Goal: Information Seeking & Learning: Learn about a topic

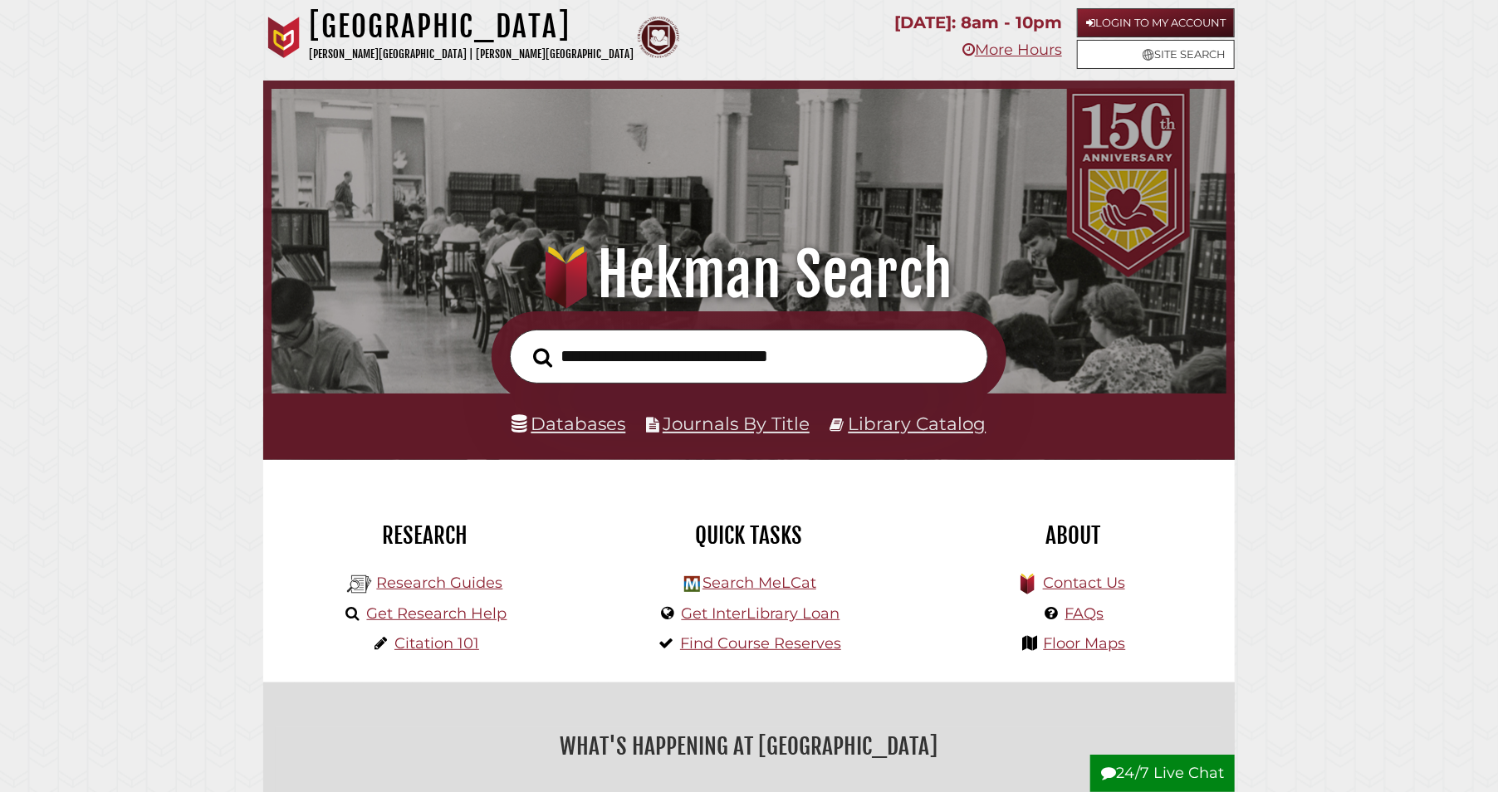
scroll to position [316, 947]
click at [585, 423] on link "Databases" at bounding box center [569, 424] width 114 height 22
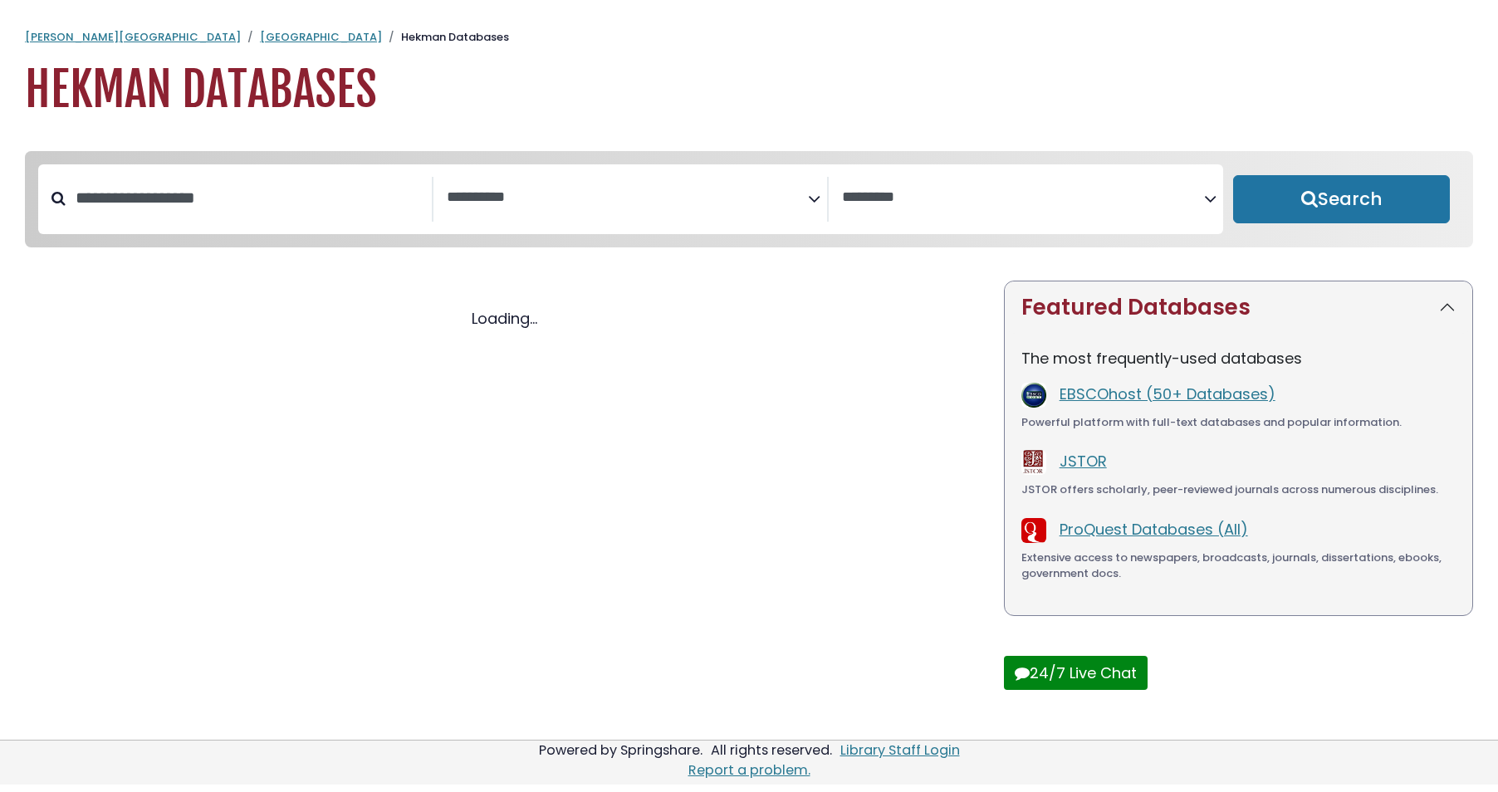
select select "Database Subject Filter"
select select "Database Vendors Filter"
select select "Database Subject Filter"
select select "Database Vendors Filter"
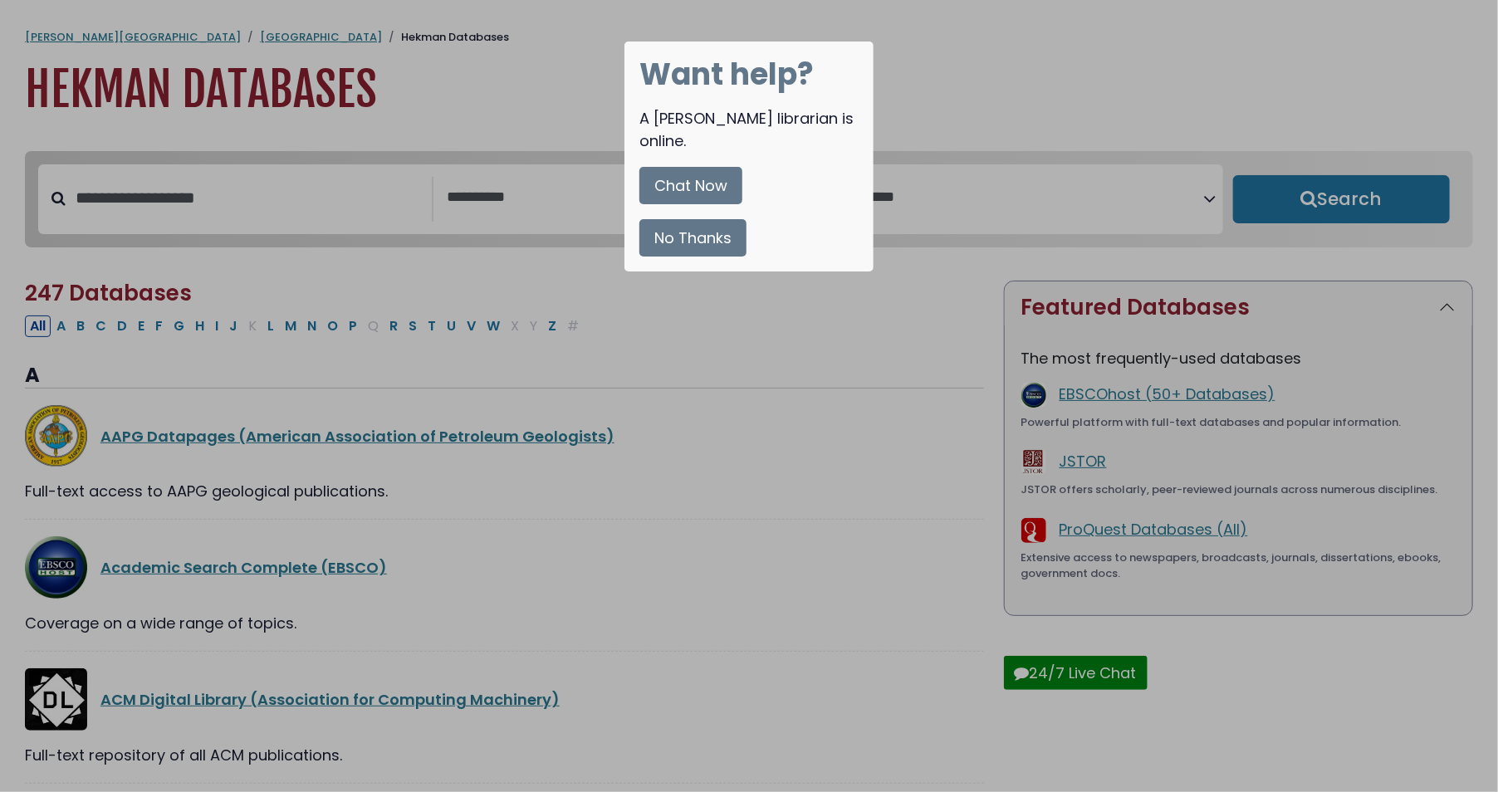
click at [726, 408] on div at bounding box center [749, 396] width 1498 height 792
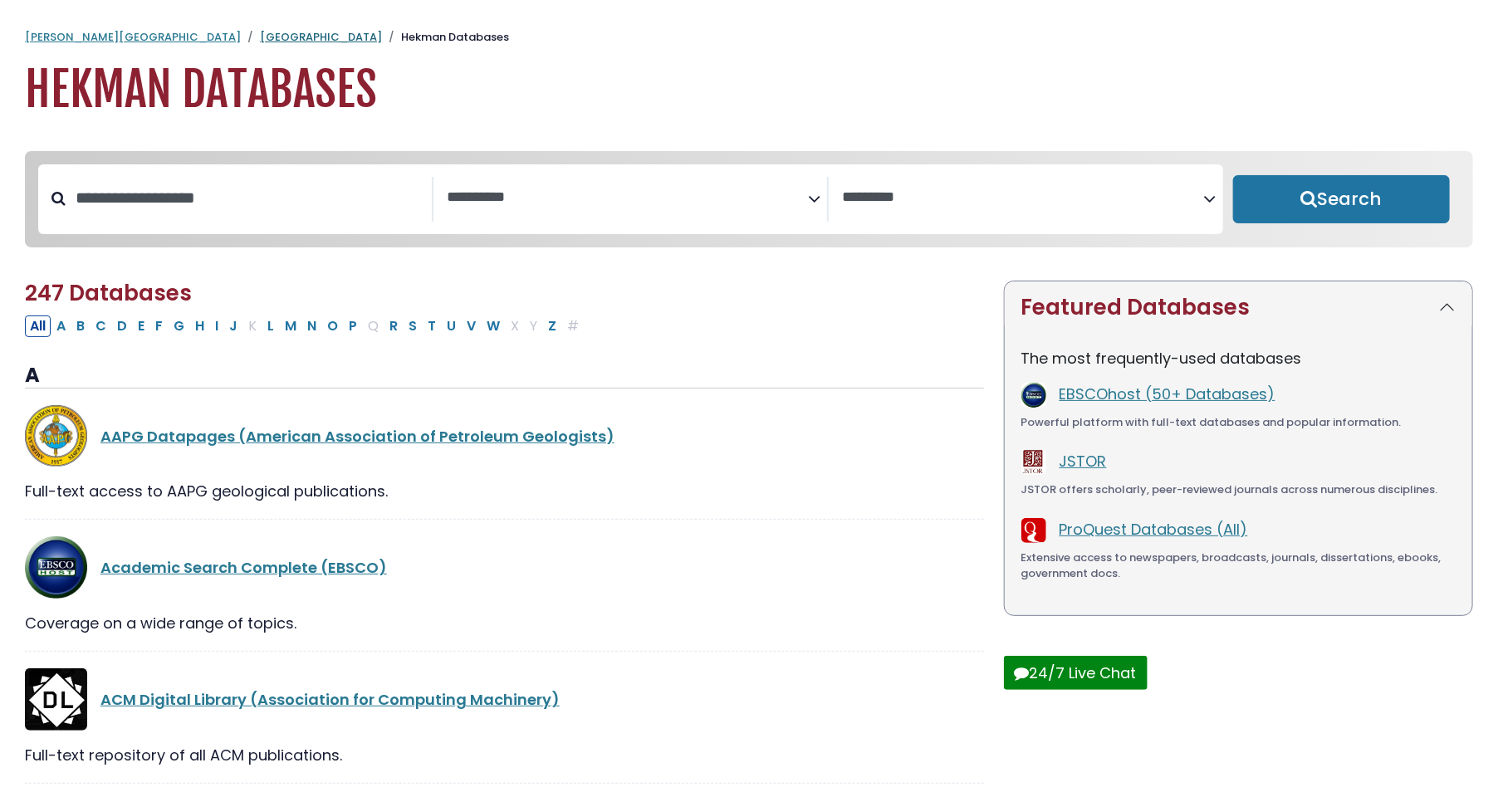
click at [260, 37] on link "[GEOGRAPHIC_DATA]" at bounding box center [321, 37] width 122 height 16
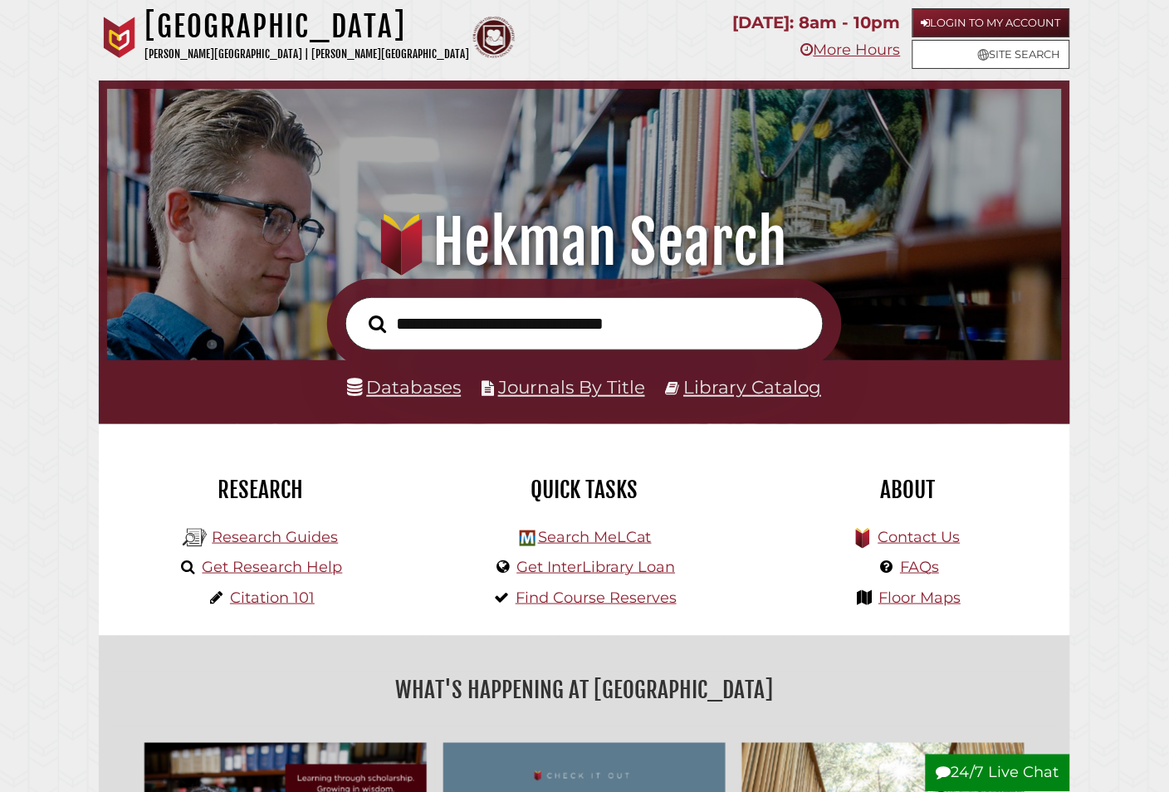
scroll to position [316, 947]
click at [996, 20] on link "Login to My Account" at bounding box center [992, 22] width 158 height 29
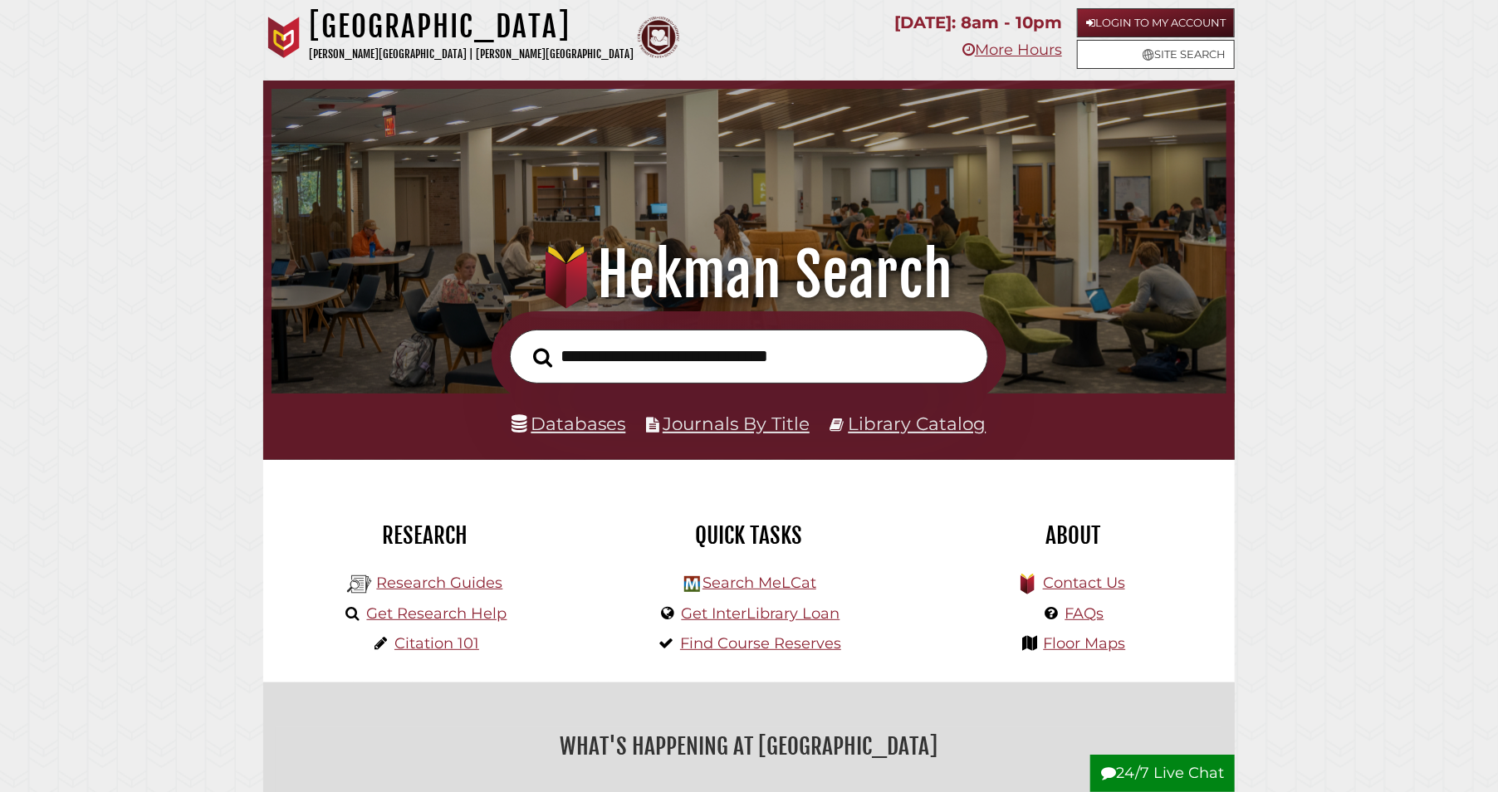
scroll to position [316, 947]
click at [463, 590] on link "Research Guides" at bounding box center [439, 583] width 126 height 18
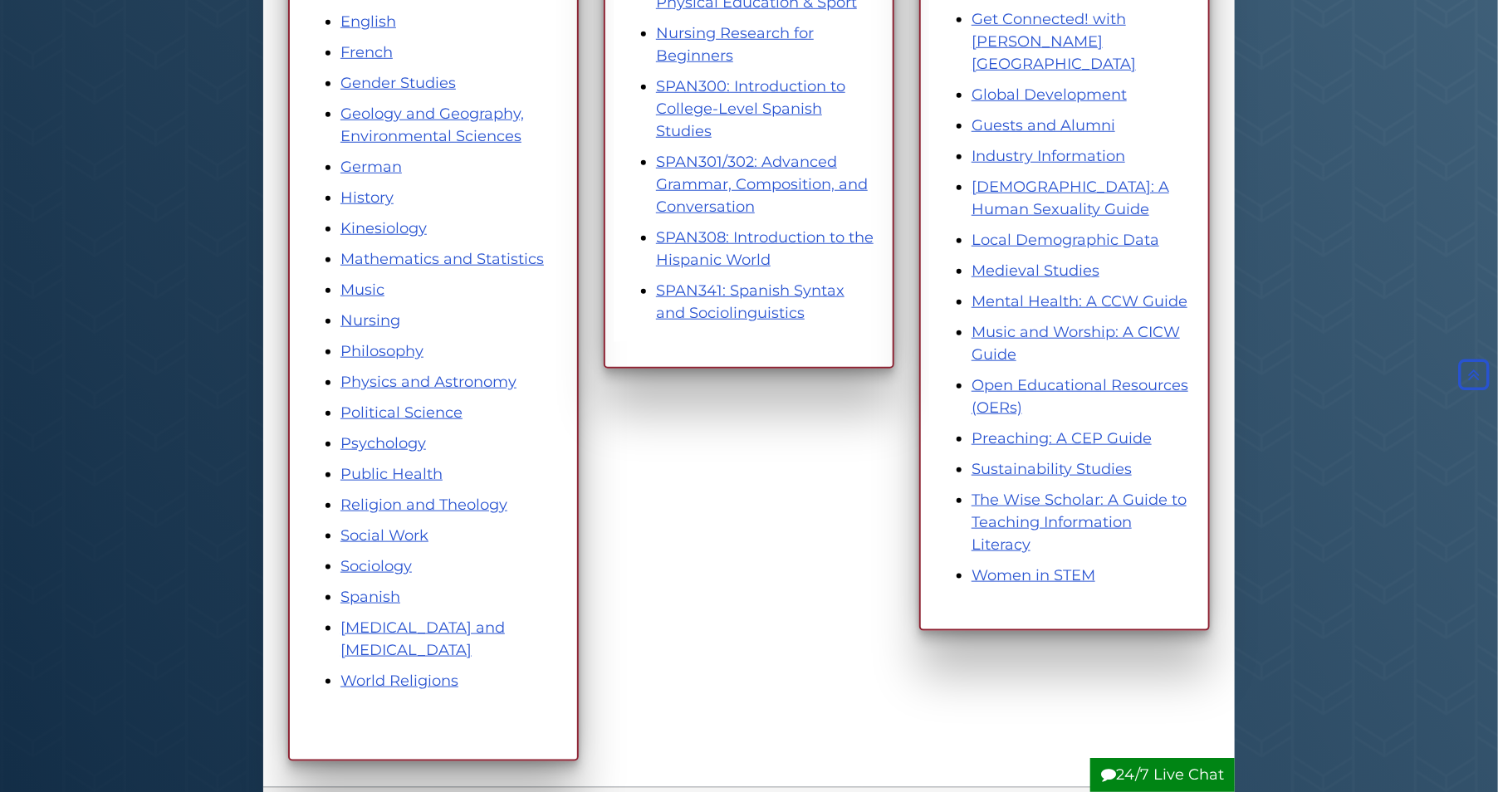
scroll to position [734, 0]
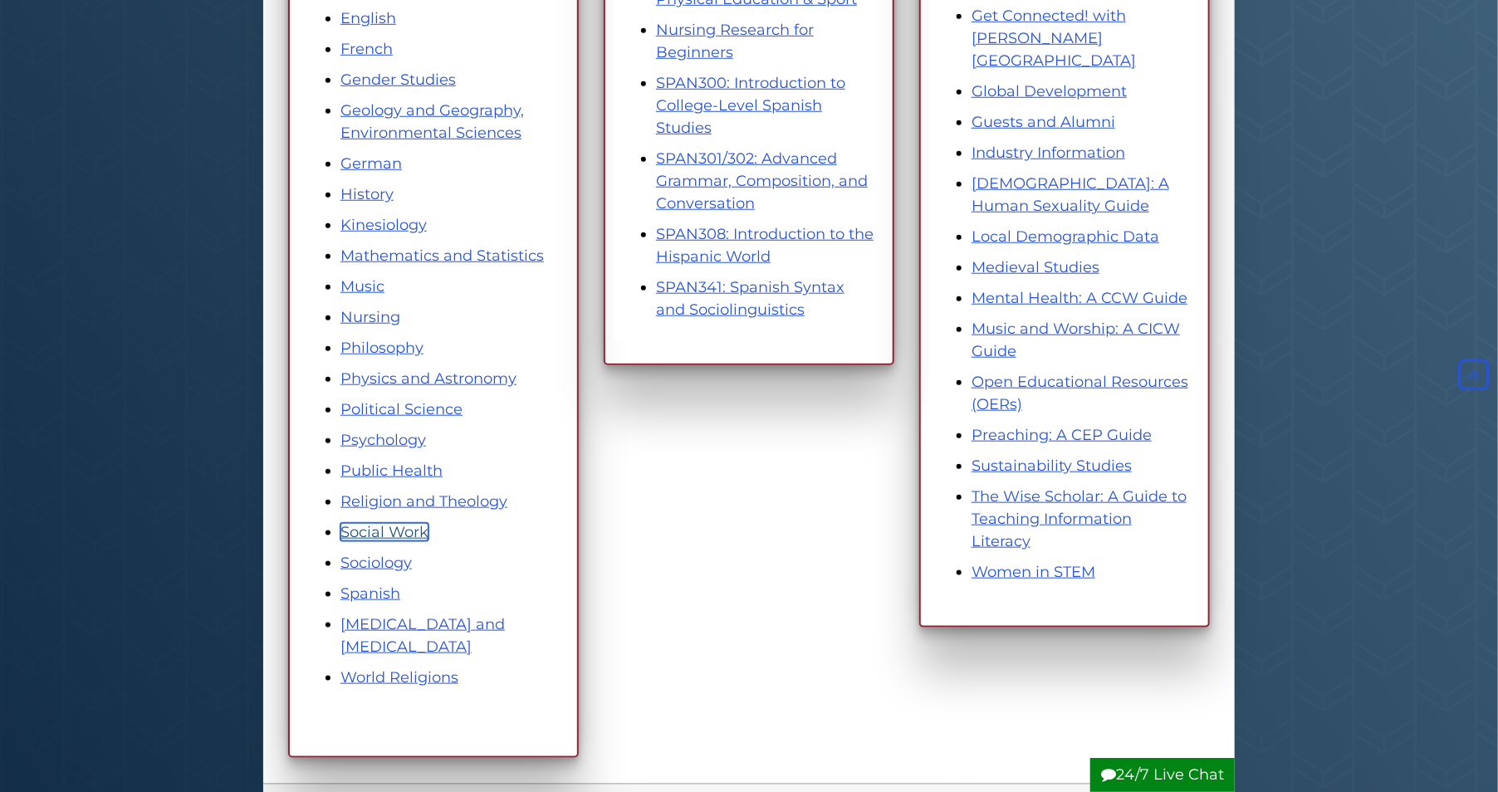
click at [402, 532] on link "Social Work" at bounding box center [384, 532] width 88 height 18
click at [351, 561] on link "Sociology" at bounding box center [375, 563] width 71 height 18
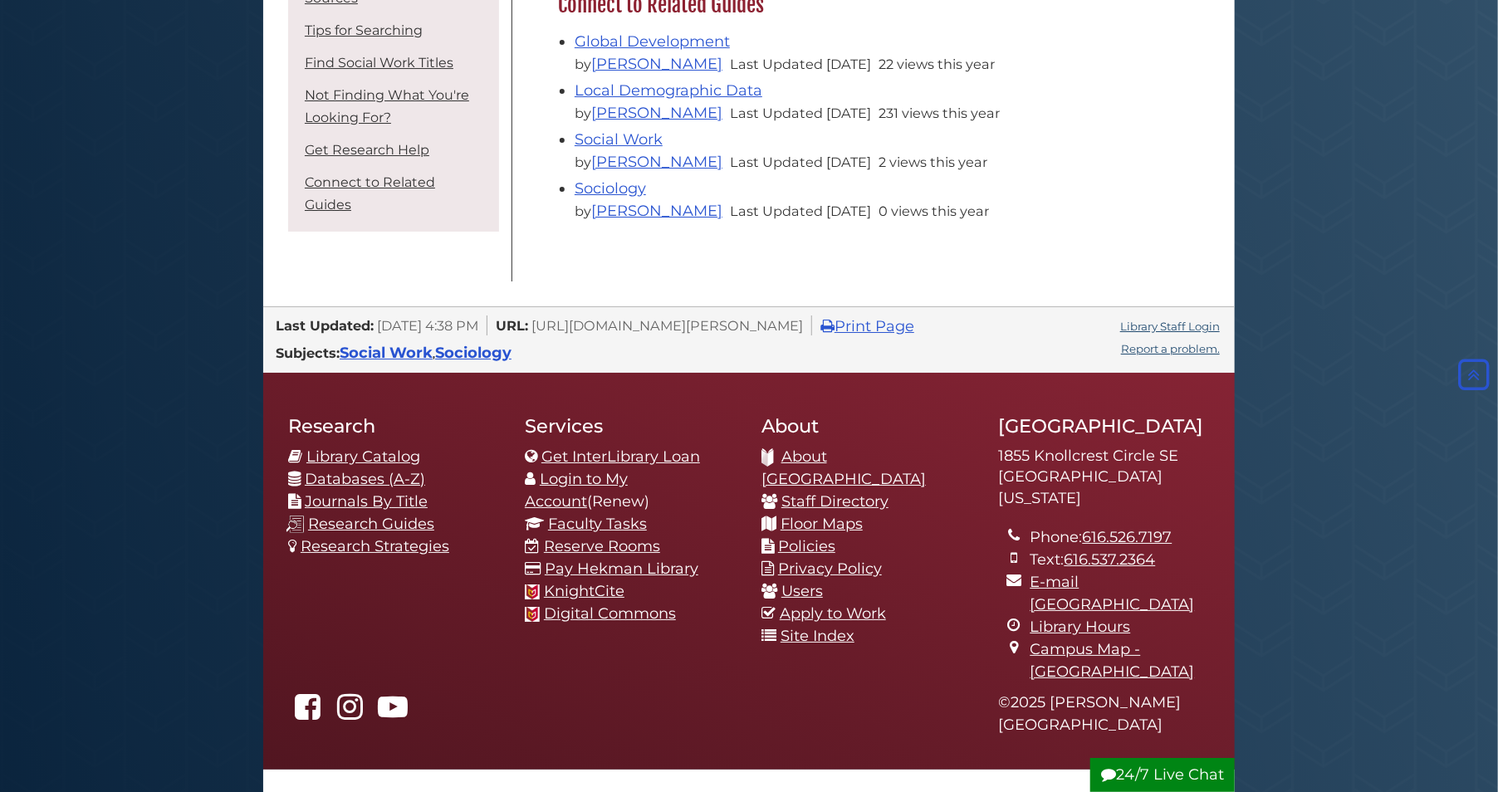
scroll to position [3140, 0]
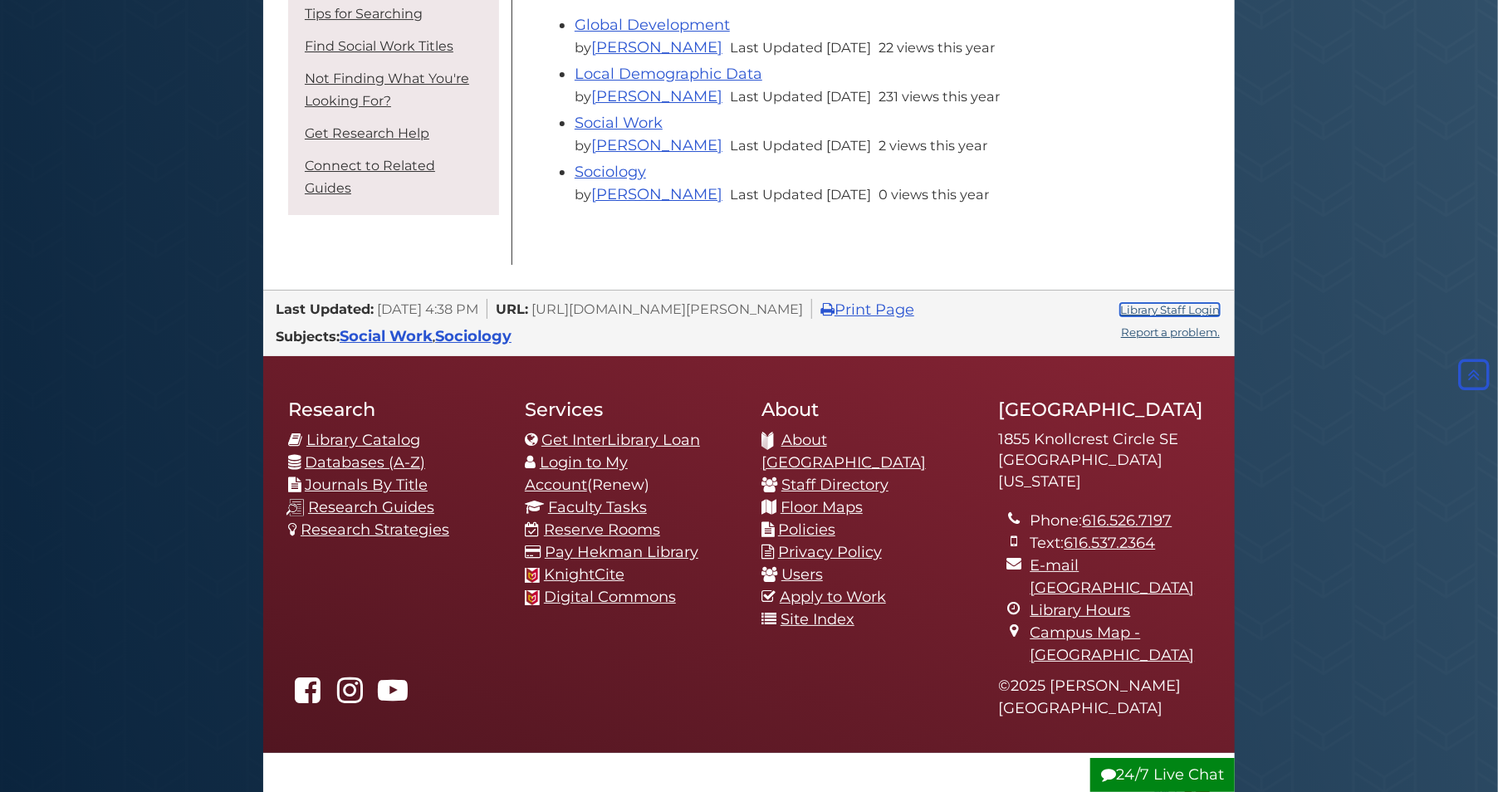
click at [1179, 303] on link "Library Staff Login" at bounding box center [1170, 309] width 100 height 13
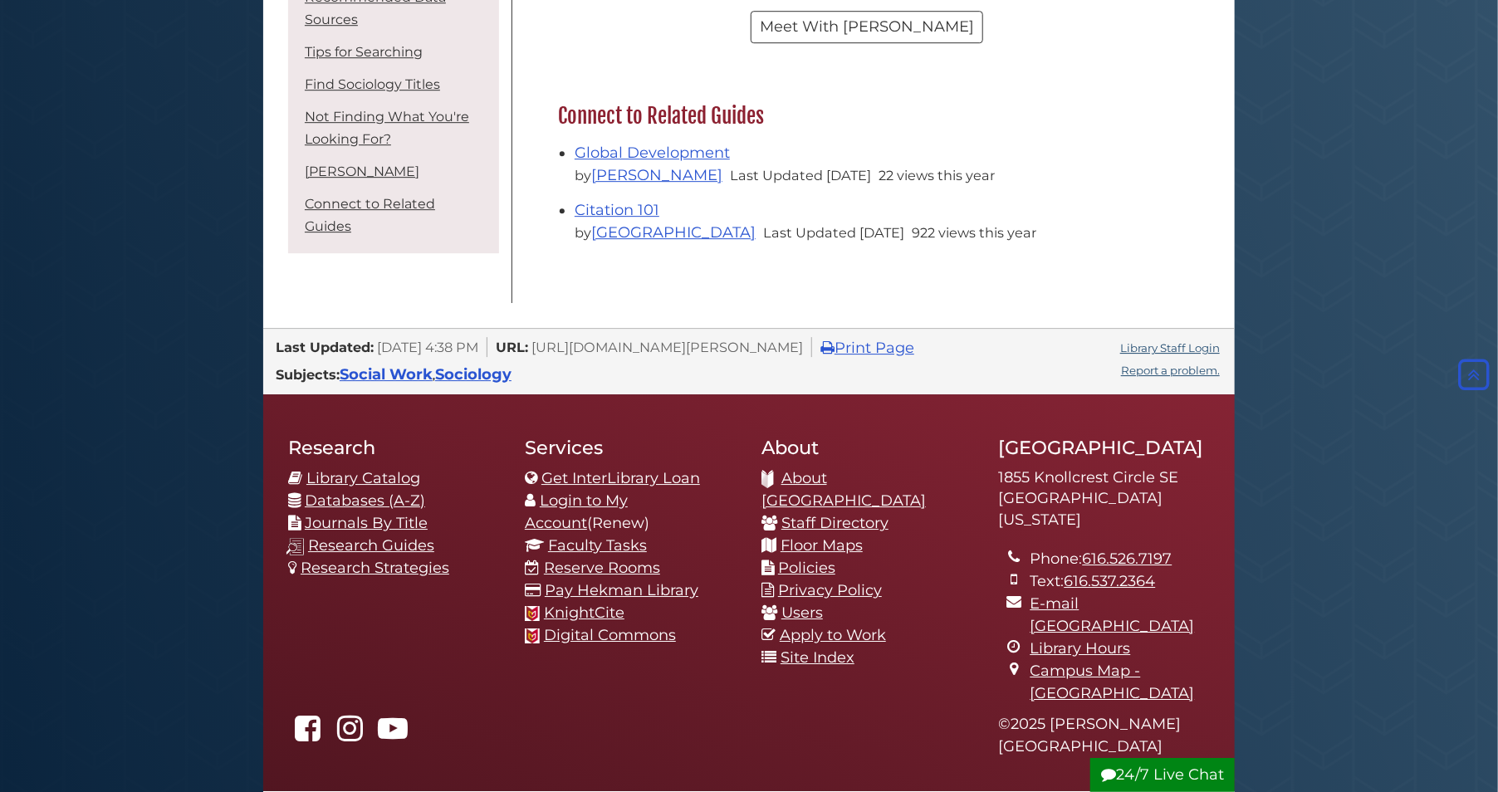
scroll to position [2675, 0]
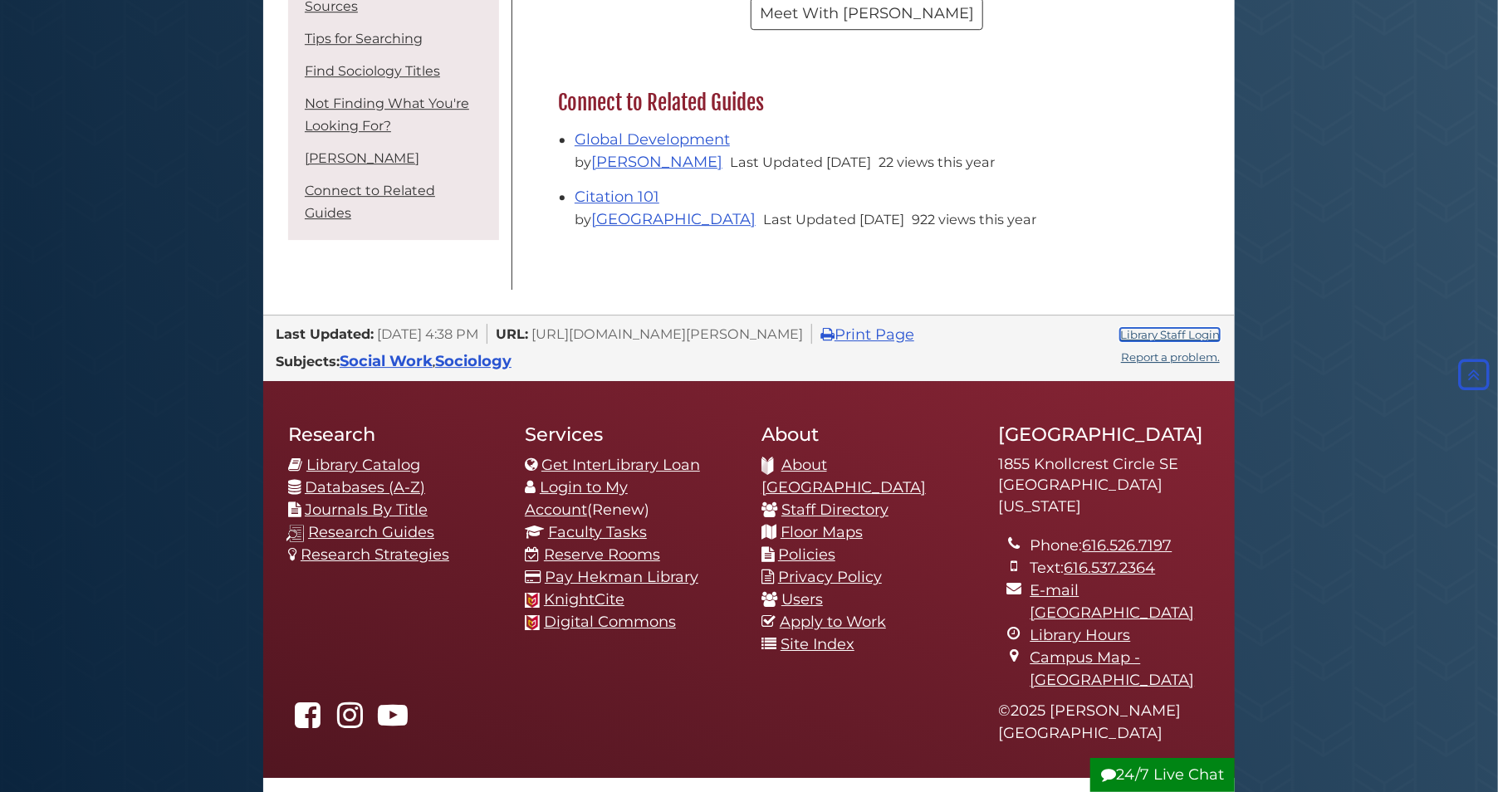
click at [1165, 328] on link "Library Staff Login" at bounding box center [1170, 334] width 100 height 13
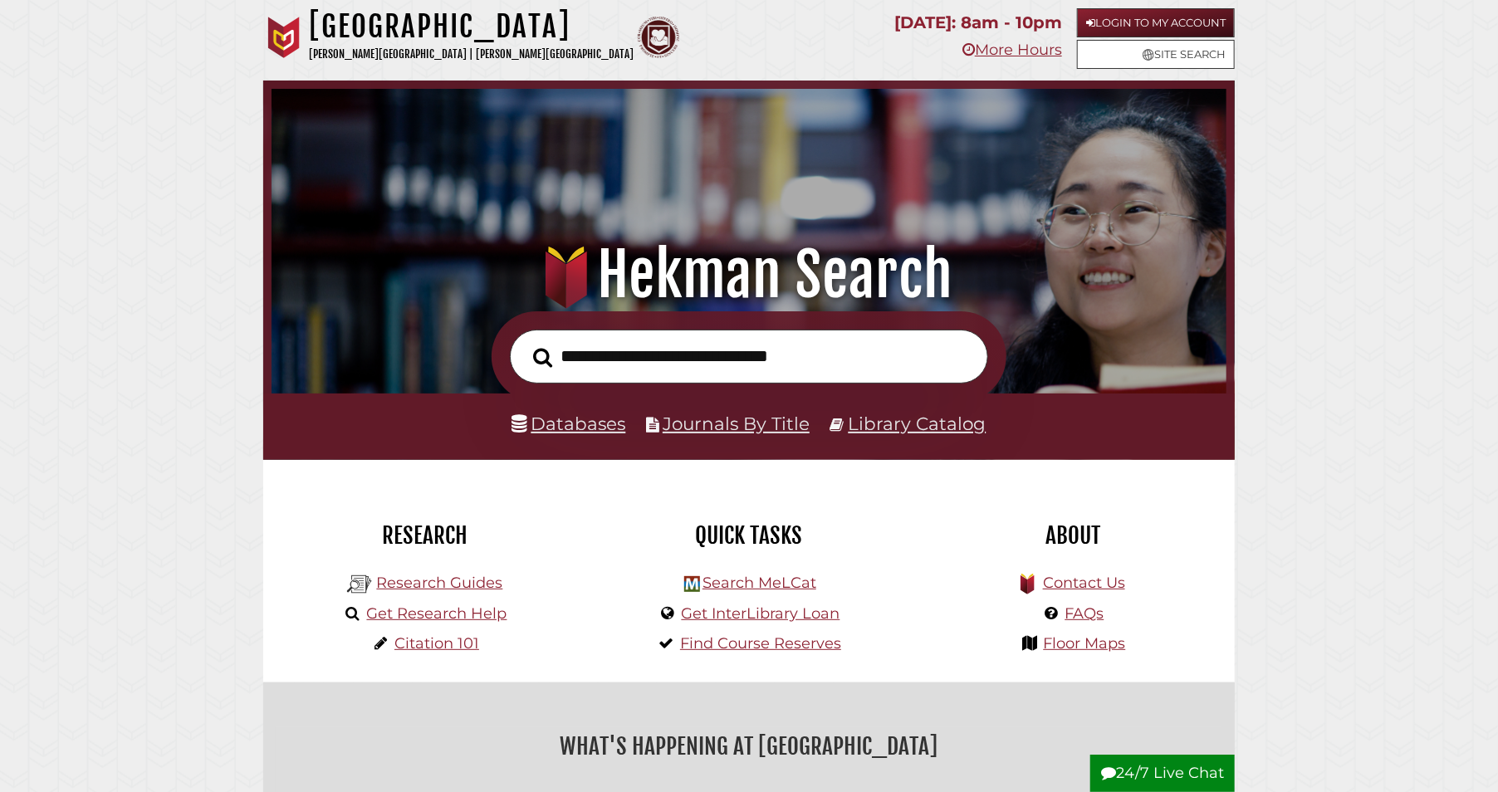
scroll to position [316, 947]
click at [448, 585] on link "Research Guides" at bounding box center [439, 583] width 126 height 18
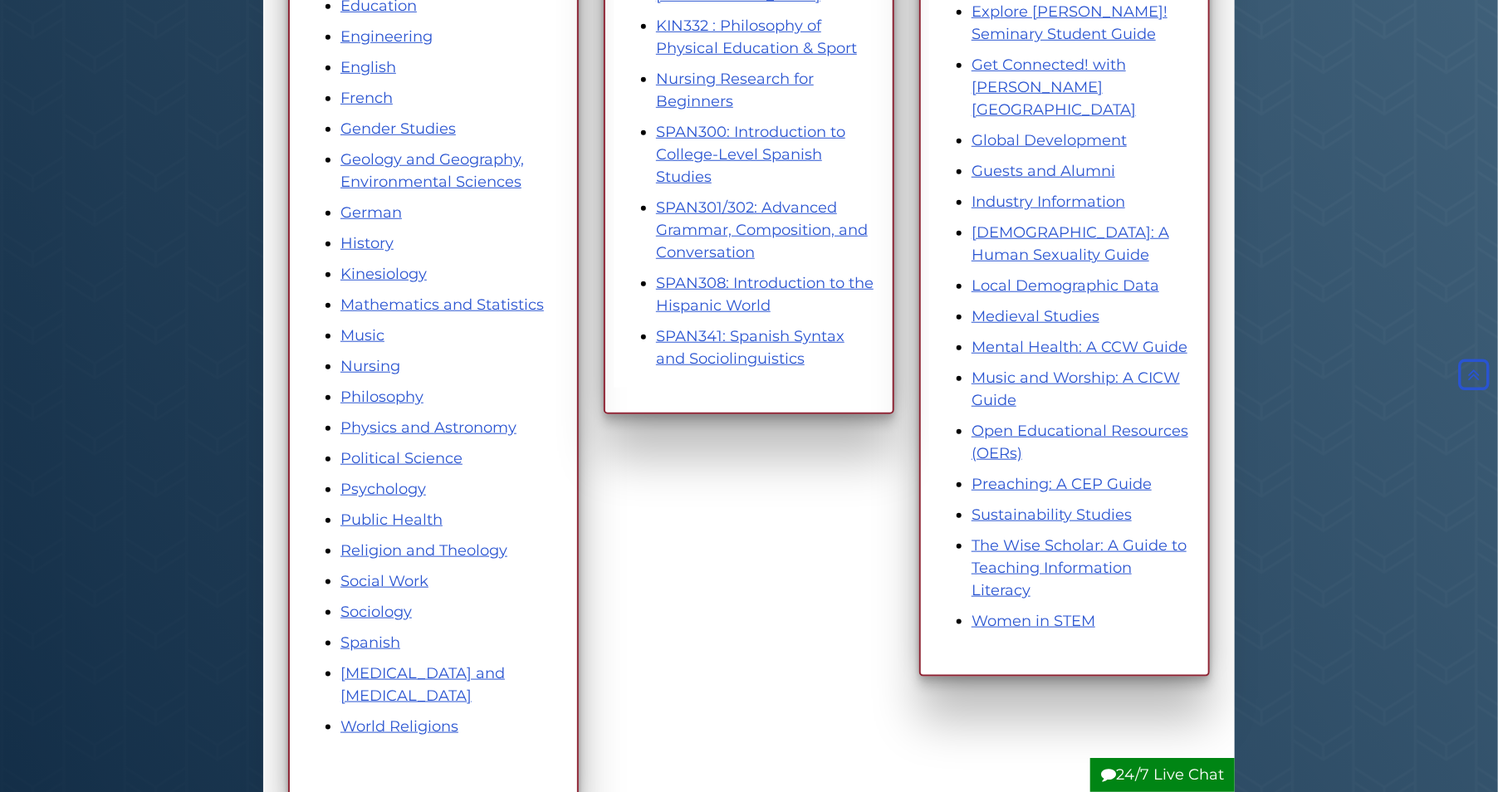
scroll to position [689, 0]
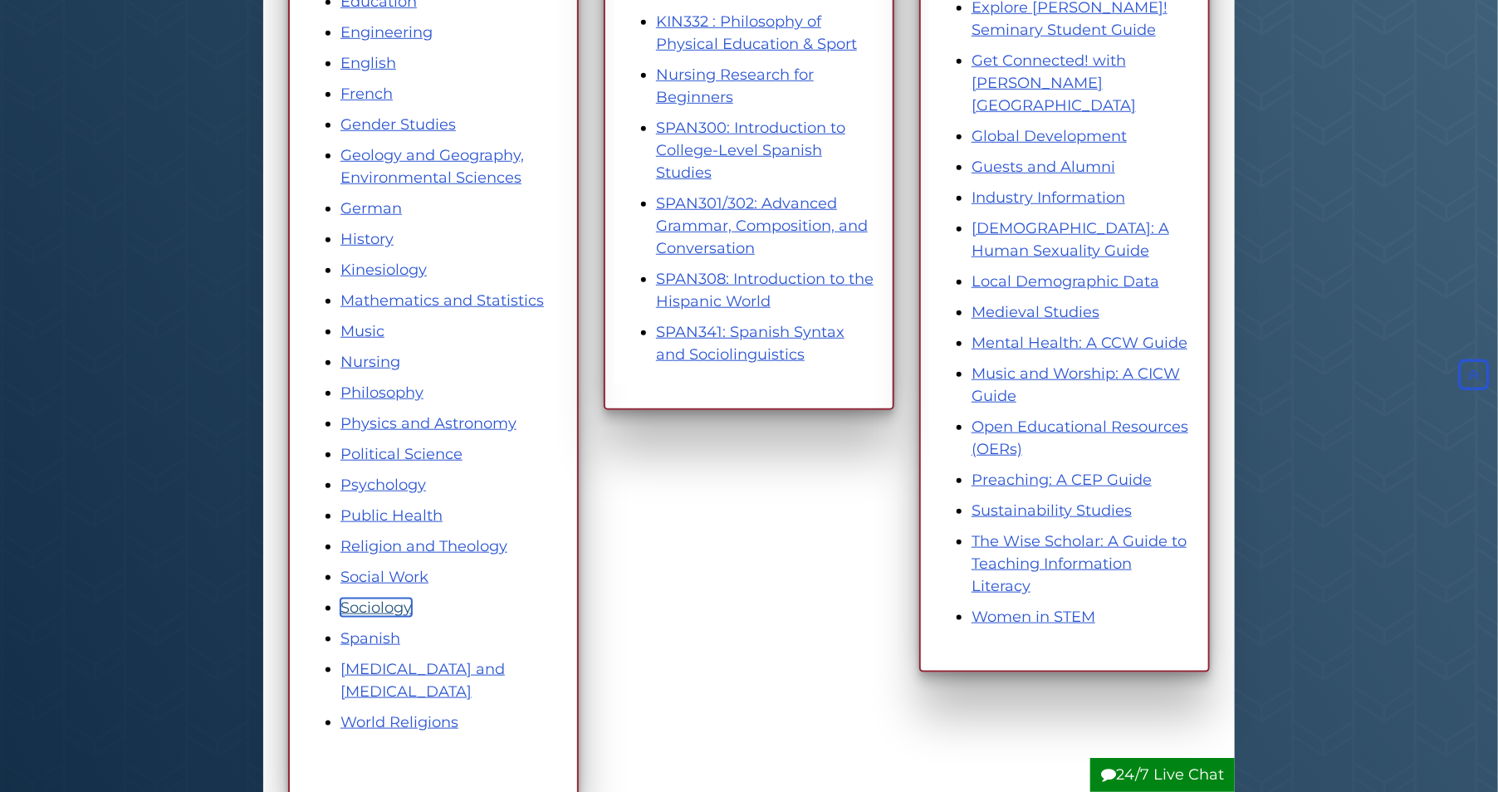
click at [379, 602] on link "Sociology" at bounding box center [375, 608] width 71 height 18
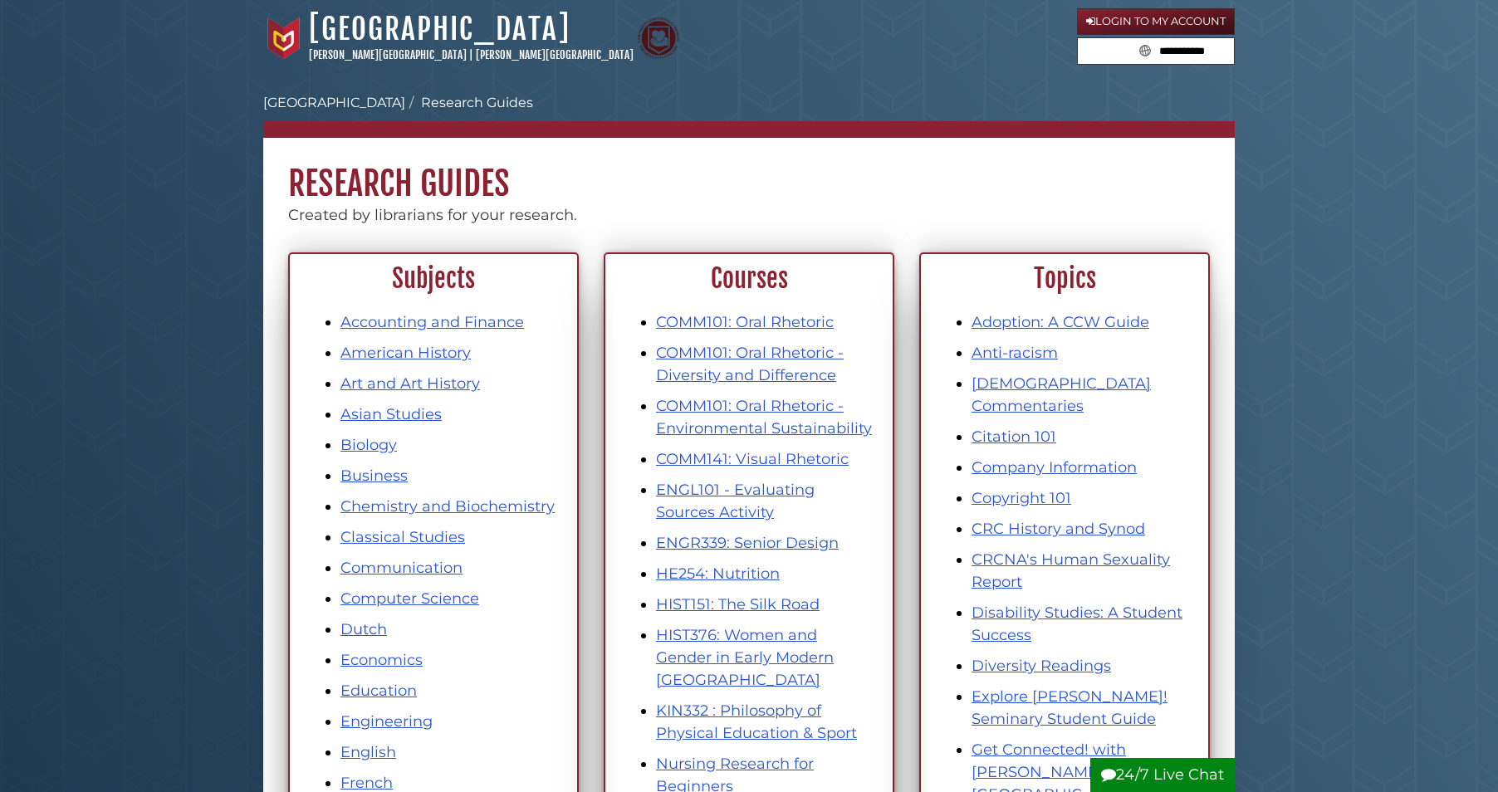
scroll to position [689, 0]
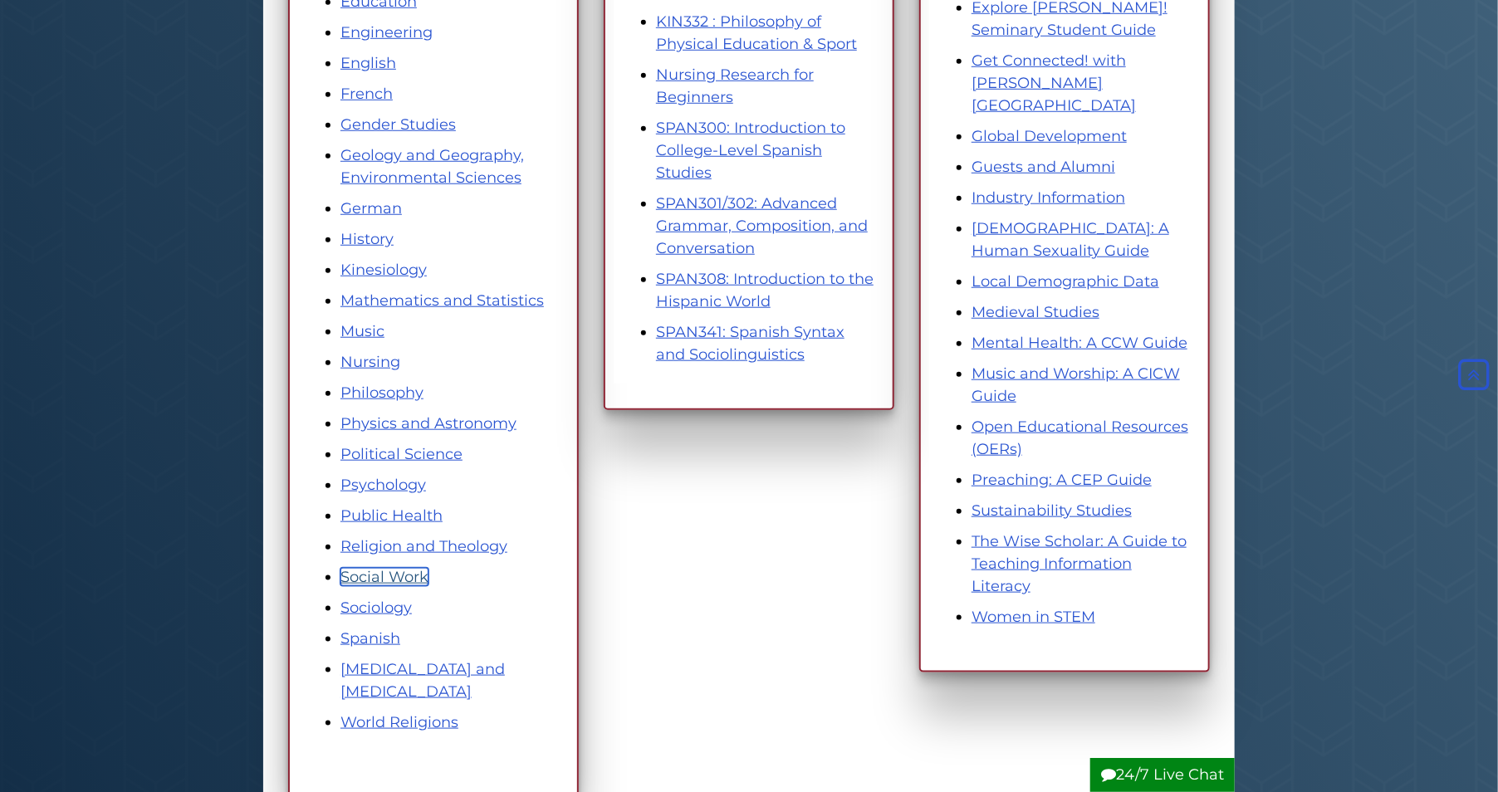
click at [363, 573] on link "Social Work" at bounding box center [384, 577] width 88 height 18
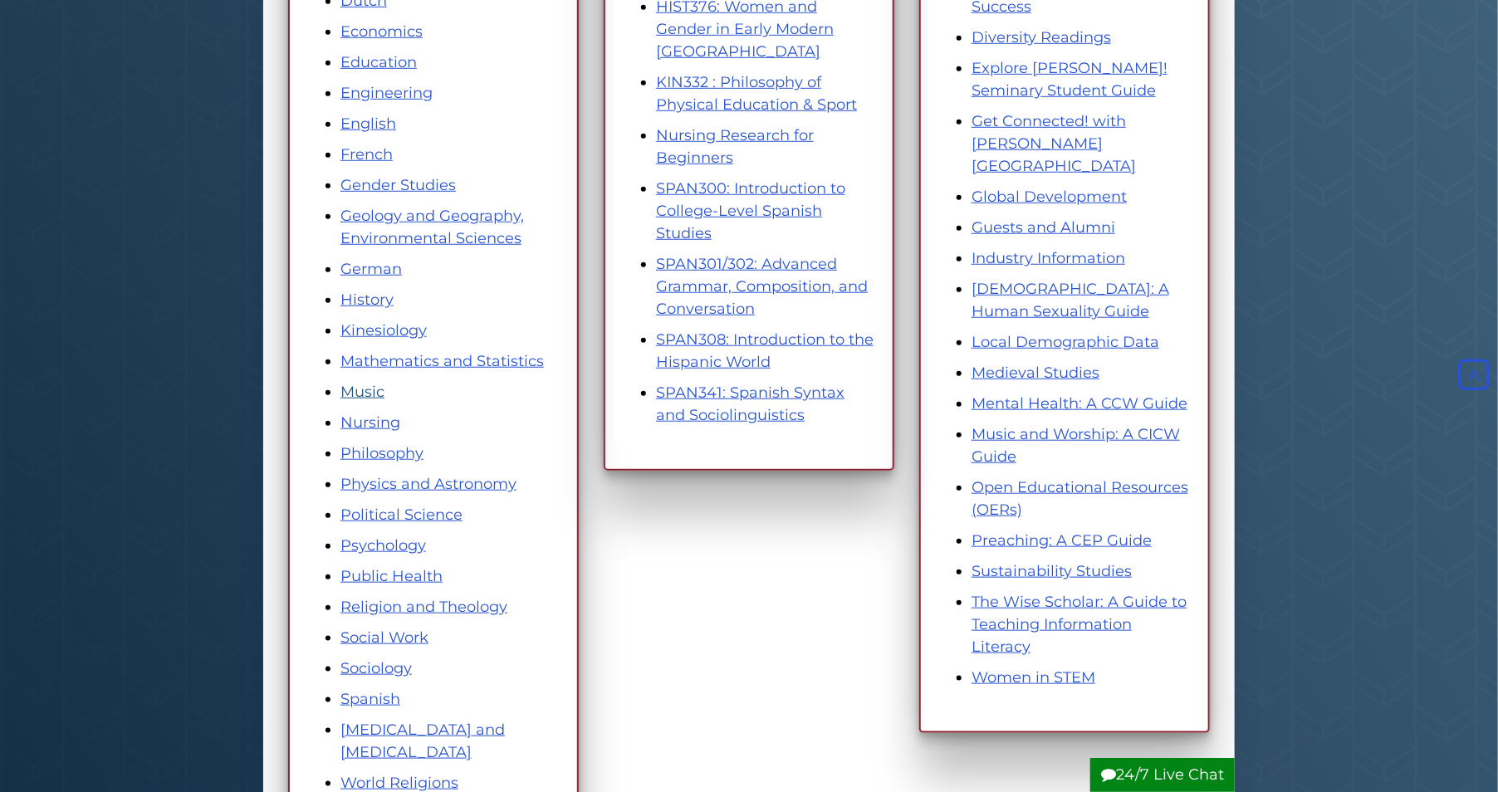
scroll to position [628, 0]
click at [379, 301] on link "History" at bounding box center [366, 300] width 53 height 18
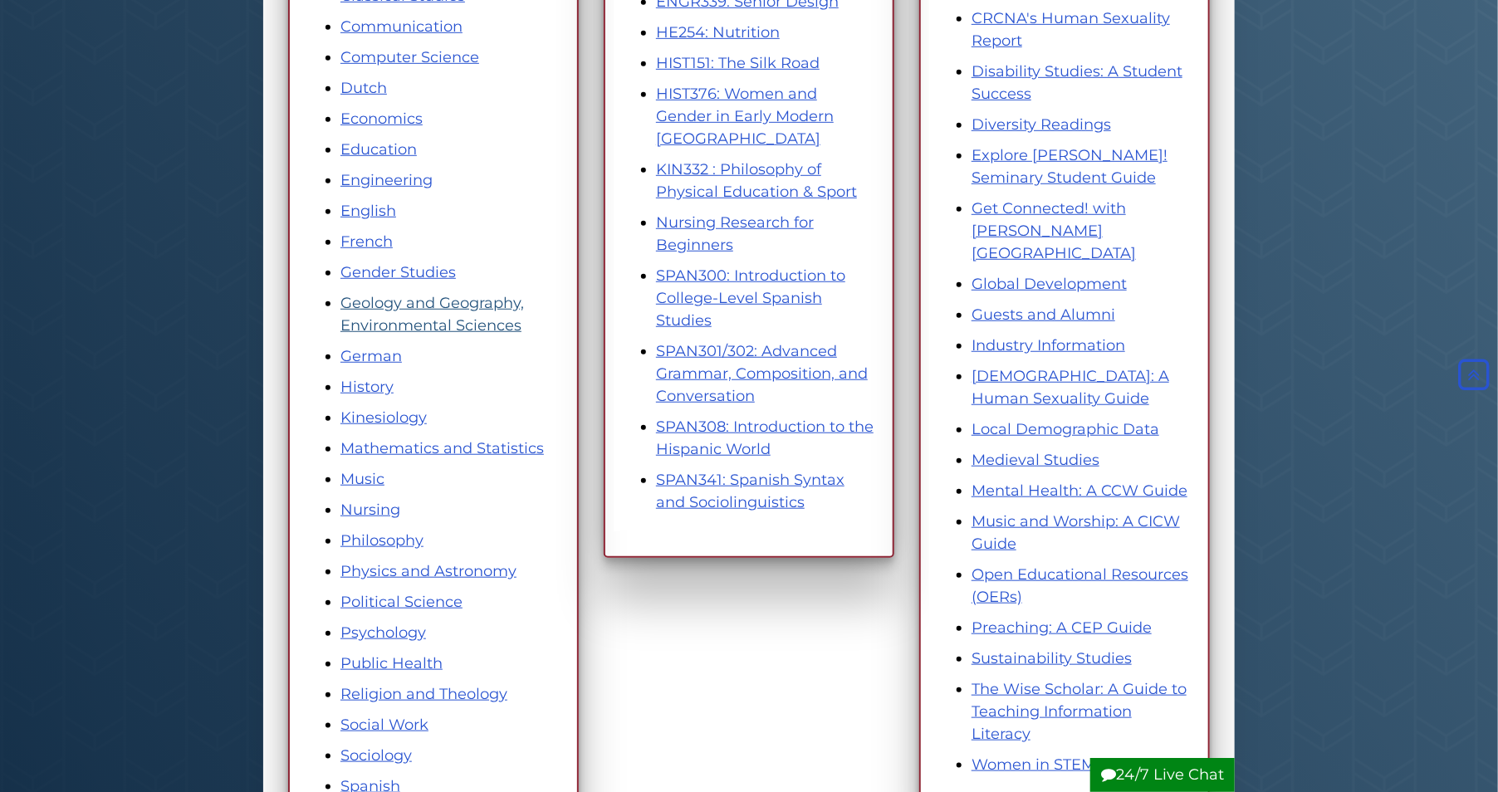
scroll to position [568, 0]
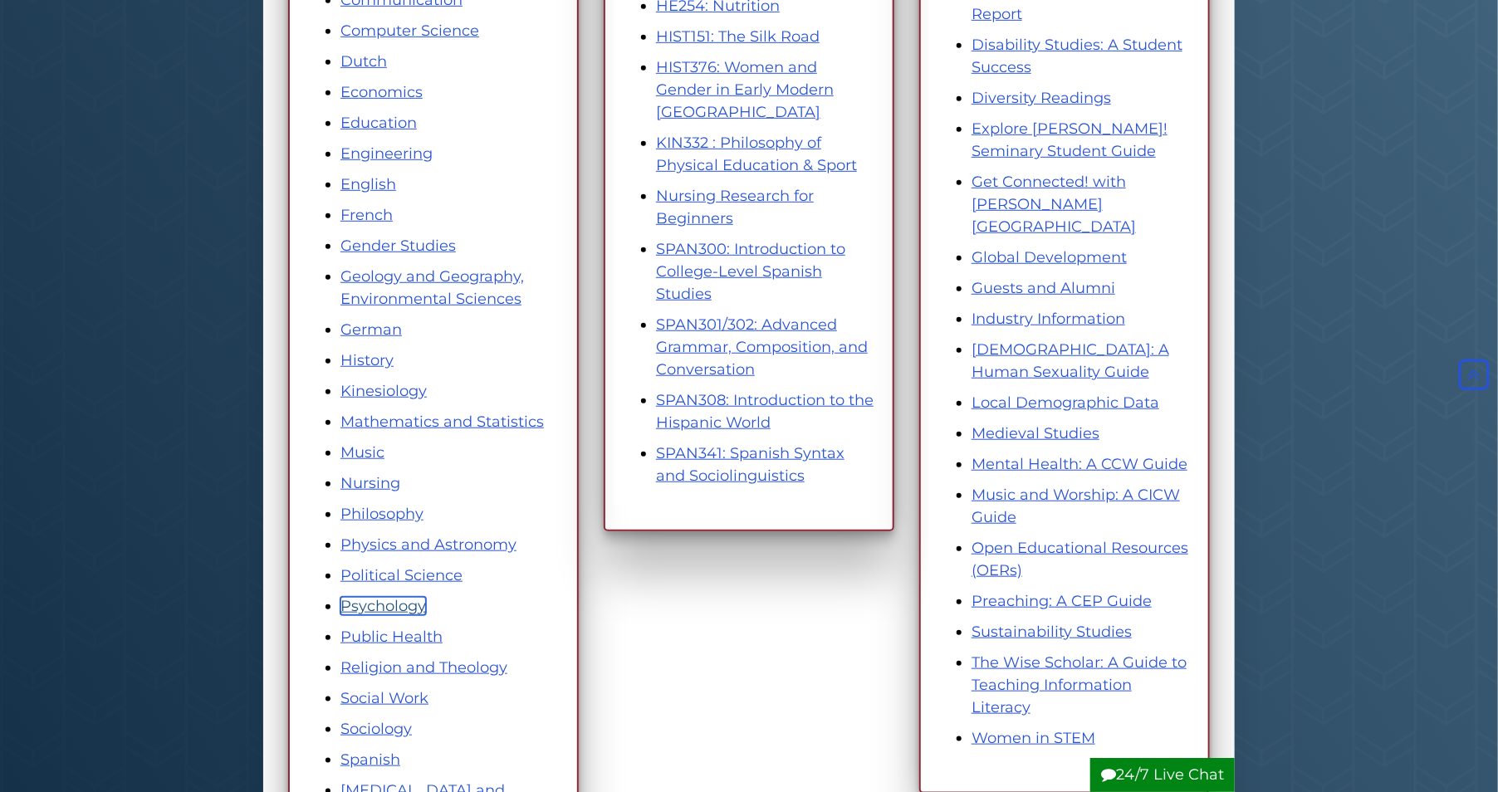
click at [374, 606] on link "Psychology" at bounding box center [383, 606] width 86 height 18
click at [363, 359] on link "History" at bounding box center [366, 360] width 53 height 18
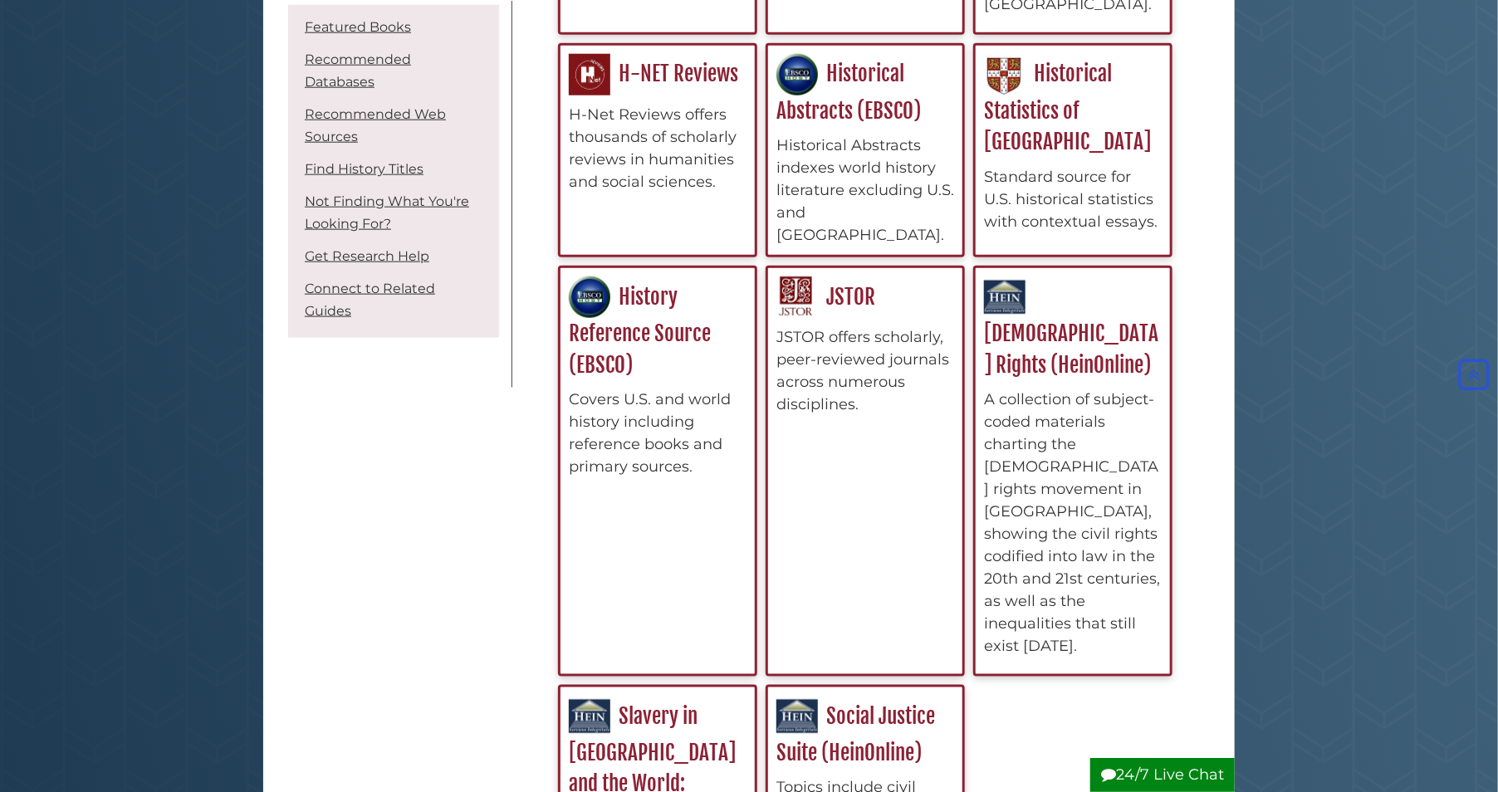
scroll to position [916, 0]
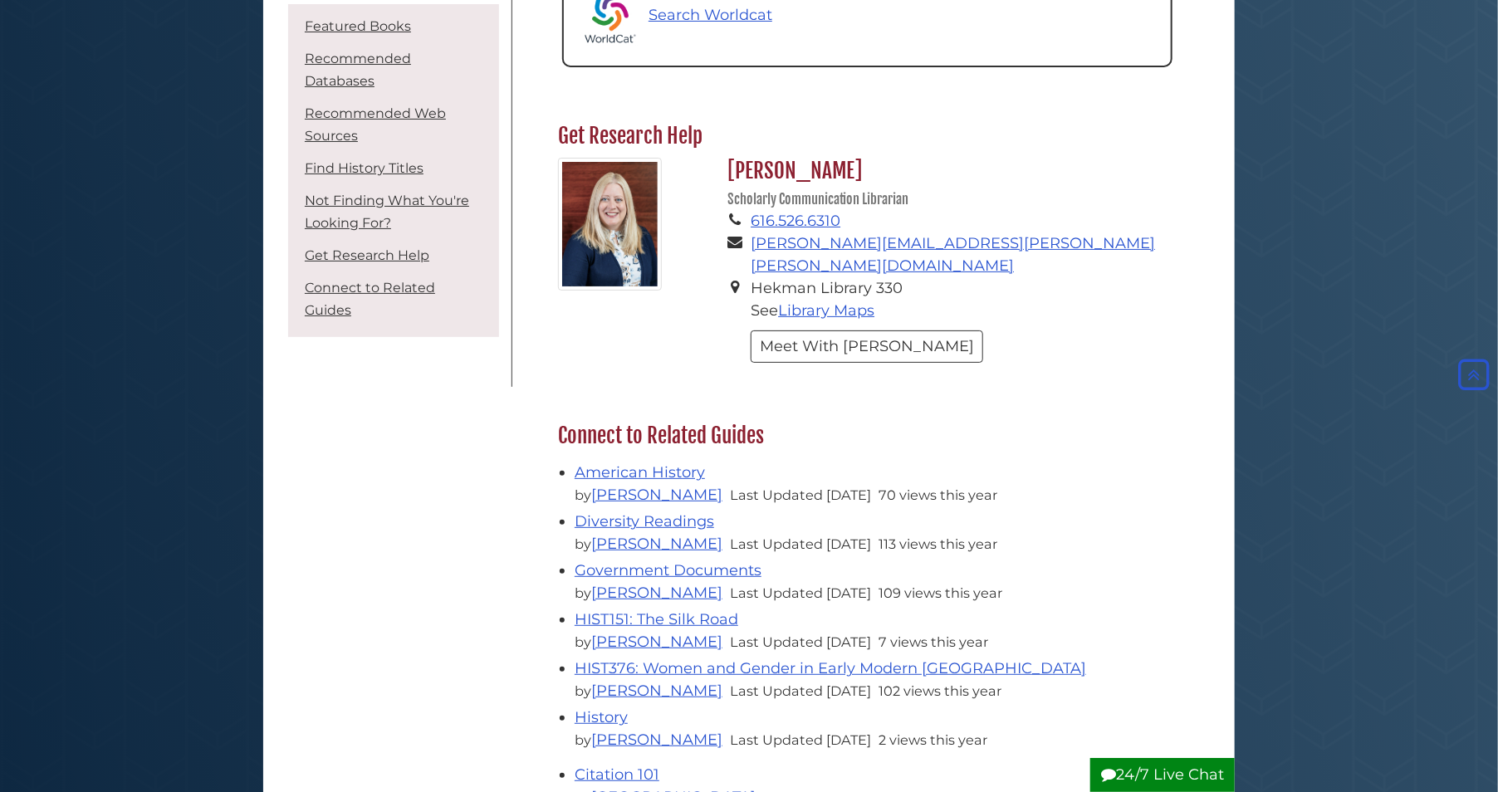
scroll to position [3468, 0]
